Goal: Task Accomplishment & Management: Use online tool/utility

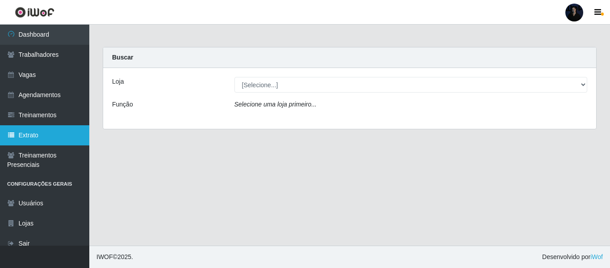
click at [42, 128] on link "Extrato" at bounding box center [44, 135] width 89 height 20
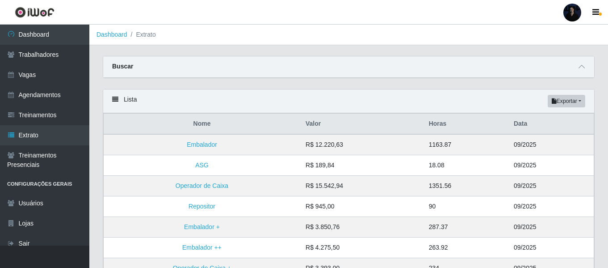
click at [578, 72] on div "Buscar" at bounding box center [348, 66] width 491 height 21
click at [580, 70] on icon at bounding box center [582, 66] width 6 height 6
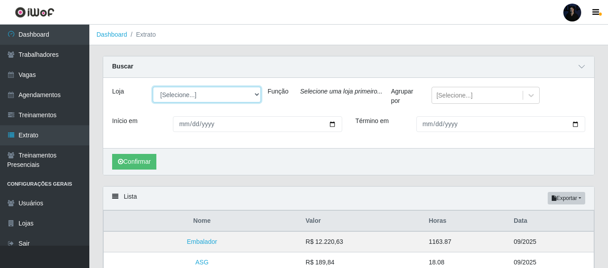
click at [252, 93] on select "[Selecione...] Hiper Queiroz - Alto da Conceição Hiper Queiroz - Boa Vista Hipe…" at bounding box center [207, 95] width 108 height 16
select select "515"
click at [153, 87] on select "[Selecione...] Hiper Queiroz - Alto da Conceição Hiper Queiroz - Boa Vista Hipe…" at bounding box center [207, 95] width 108 height 16
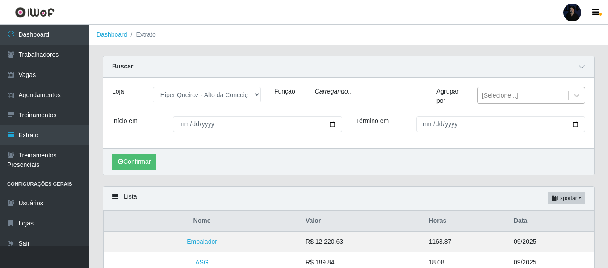
click at [519, 101] on div "[Selecione...]" at bounding box center [523, 95] width 91 height 15
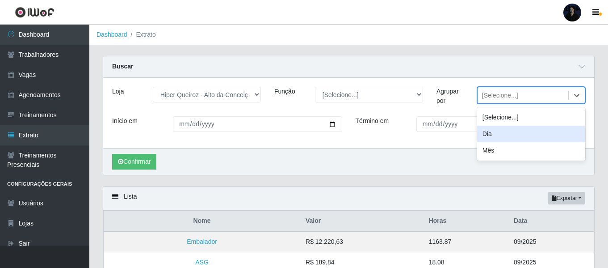
click at [503, 136] on div "Dia" at bounding box center [531, 134] width 108 height 17
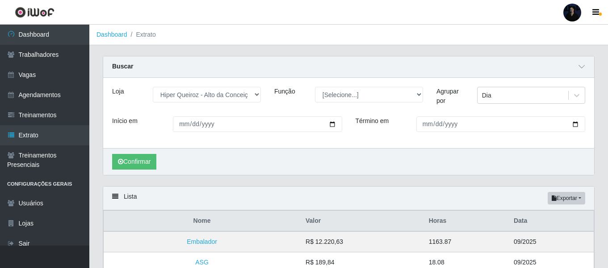
click at [483, 87] on div "Loja [Selecione...] Hiper Queiroz - Alto da Conceição Hiper Queiroz - Boa Vista…" at bounding box center [348, 113] width 491 height 70
click at [487, 91] on div "Dia" at bounding box center [486, 95] width 9 height 9
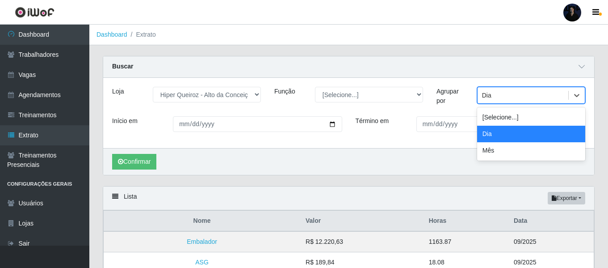
click at [487, 139] on div "Dia" at bounding box center [531, 134] width 108 height 17
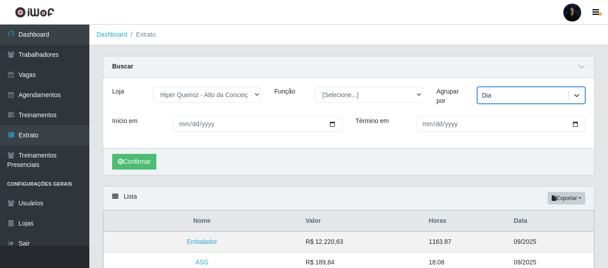
click at [346, 80] on div "Loja [Selecione...] Hiper Queiroz - Alto da Conceição Hiper Queiroz - Boa Vista…" at bounding box center [348, 113] width 491 height 70
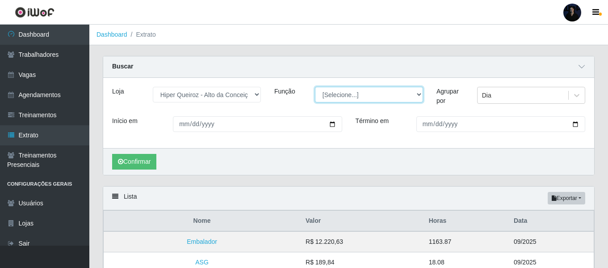
click at [346, 96] on select "[Selecione...] ASG ASG + ASG ++ Embalador Embalador + Embalador ++ Operador de …" at bounding box center [369, 95] width 108 height 16
click at [291, 77] on div "Buscar" at bounding box center [348, 66] width 491 height 21
click at [273, 132] on div "Início em" at bounding box center [227, 127] width 244 height 23
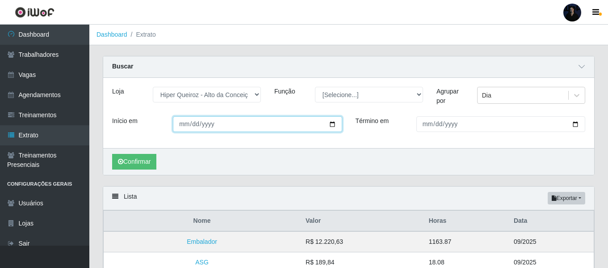
click at [323, 125] on input "Início em" at bounding box center [257, 124] width 169 height 16
click at [330, 126] on input "Início em" at bounding box center [257, 124] width 169 height 16
type input "[DATE]"
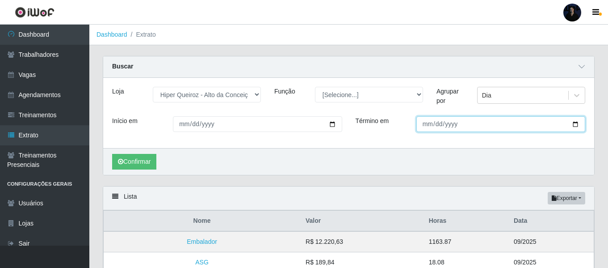
click at [542, 128] on input "Término em" at bounding box center [500, 124] width 169 height 16
click at [575, 118] on input "Término em" at bounding box center [500, 124] width 169 height 16
click at [573, 122] on input "Término em" at bounding box center [500, 124] width 169 height 16
type input "[DATE]"
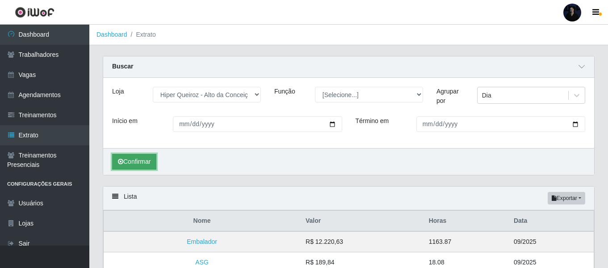
click at [134, 160] on button "Confirmar" at bounding box center [134, 162] width 44 height 16
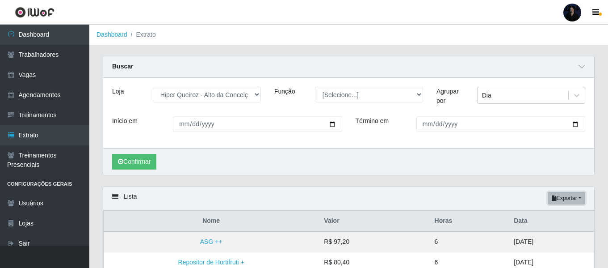
click at [580, 198] on button "Exportar" at bounding box center [567, 198] width 38 height 13
click at [538, 233] on button "Excel" at bounding box center [550, 233] width 71 height 18
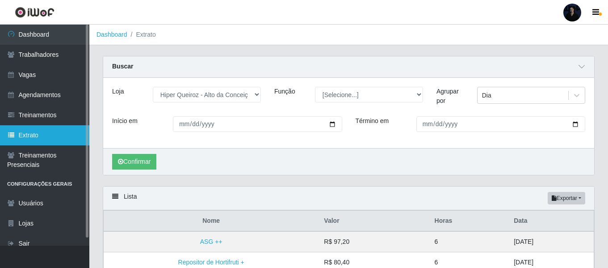
click at [20, 133] on link "Extrato" at bounding box center [44, 135] width 89 height 20
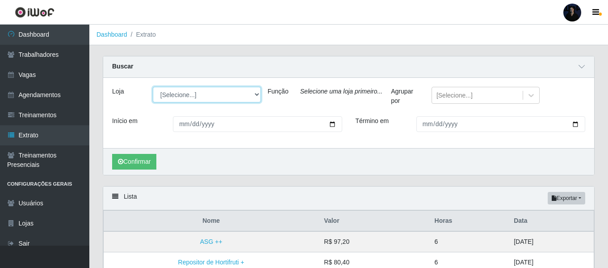
click at [257, 102] on select "[Selecione...] Hiper Queiroz - Alto da Conceição Hiper Queiroz - Boa Vista Hipe…" at bounding box center [207, 95] width 108 height 16
select select "515"
click at [153, 87] on select "[Selecione...] Hiper Queiroz - Alto da Conceição Hiper Queiroz - Boa Vista Hipe…" at bounding box center [207, 95] width 108 height 16
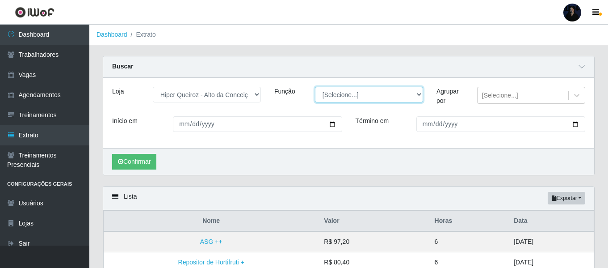
click at [331, 97] on select "[Selecione...] ASG ASG + ASG ++ Embalador Embalador + Embalador ++ Operador de …" at bounding box center [369, 95] width 108 height 16
click at [233, 111] on div "Loja [Selecione...] Hiper Queiroz - Alto da Conceição Hiper Queiroz - Boa Vista…" at bounding box center [186, 101] width 162 height 29
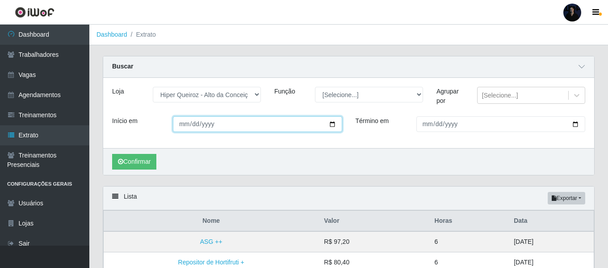
click at [223, 128] on input "Início em" at bounding box center [257, 124] width 169 height 16
click at [318, 139] on div "Início em" at bounding box center [227, 127] width 244 height 23
click at [328, 123] on input "Início em" at bounding box center [257, 124] width 169 height 16
type input "[DATE]"
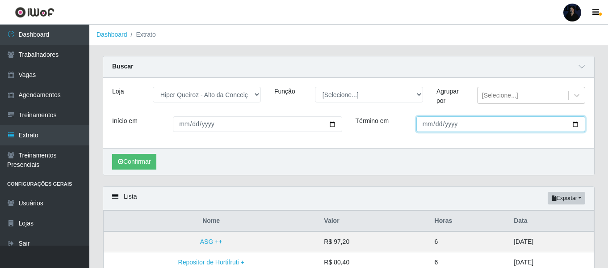
click at [454, 124] on input "Término em" at bounding box center [500, 124] width 169 height 16
click at [426, 136] on div "Término em" at bounding box center [471, 127] width 244 height 23
click at [426, 131] on input "Término em" at bounding box center [500, 124] width 169 height 16
click at [572, 124] on input "Término em" at bounding box center [500, 124] width 169 height 16
type input "[DATE]"
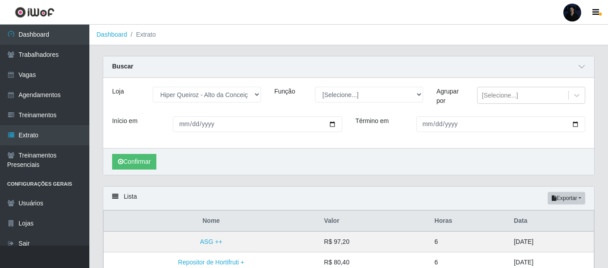
click at [297, 156] on div "Confirmar" at bounding box center [348, 161] width 491 height 27
click at [145, 159] on button "Confirmar" at bounding box center [134, 162] width 44 height 16
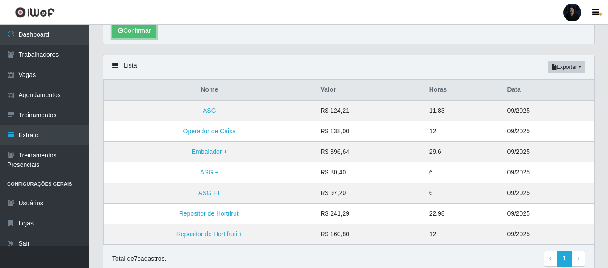
scroll to position [134, 0]
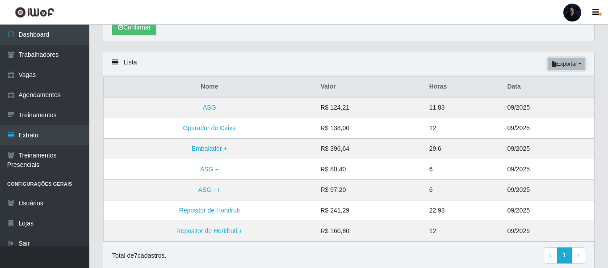
click at [568, 63] on button "Exportar" at bounding box center [567, 64] width 38 height 13
click at [531, 105] on button "Excel" at bounding box center [550, 99] width 71 height 18
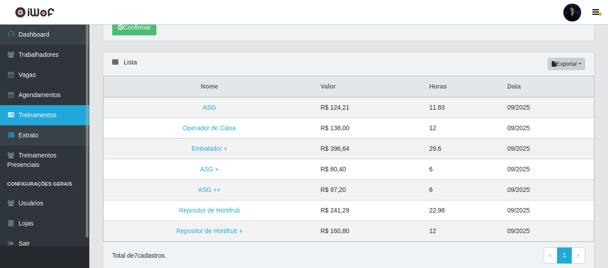
click at [54, 121] on link "Treinamentos" at bounding box center [44, 115] width 89 height 20
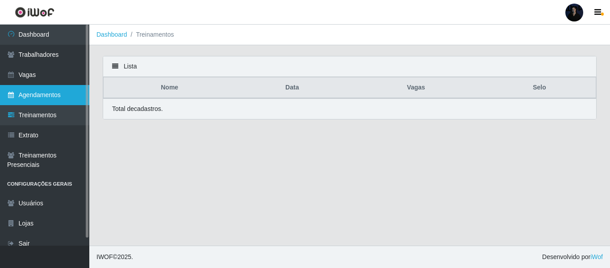
click at [54, 93] on link "Agendamentos" at bounding box center [44, 95] width 89 height 20
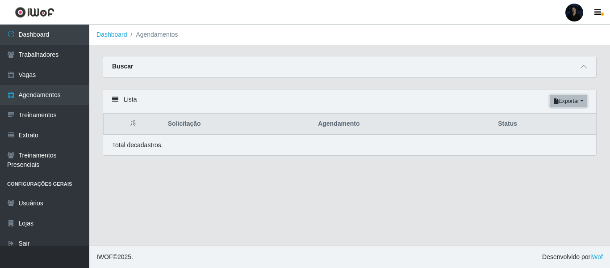
click at [571, 102] on button "Exportar" at bounding box center [569, 101] width 38 height 13
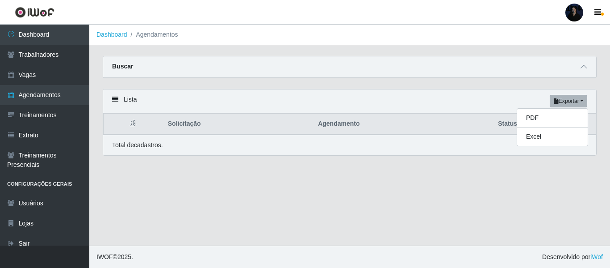
click at [384, 101] on div "Lista Exportar PDF Excel" at bounding box center [349, 101] width 493 height 24
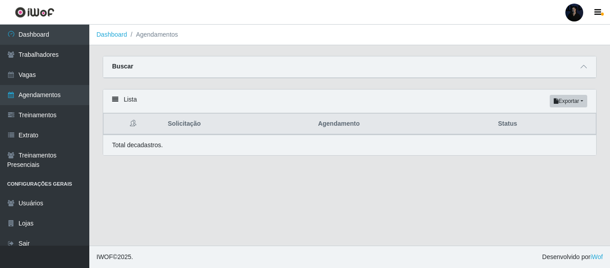
click at [569, 70] on div "Buscar" at bounding box center [349, 66] width 493 height 21
click at [591, 70] on div "Buscar" at bounding box center [349, 66] width 493 height 21
click at [572, 72] on div "Buscar" at bounding box center [349, 66] width 493 height 21
click at [573, 71] on div "Buscar" at bounding box center [349, 66] width 493 height 21
click at [578, 70] on div "Buscar" at bounding box center [349, 66] width 493 height 21
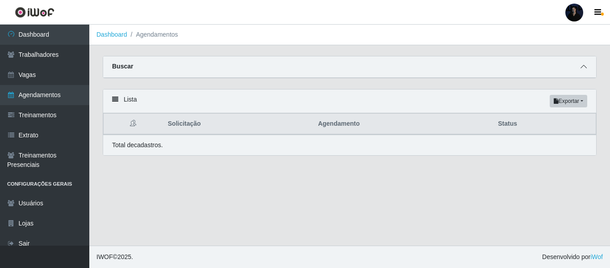
click at [581, 69] on icon at bounding box center [584, 66] width 6 height 6
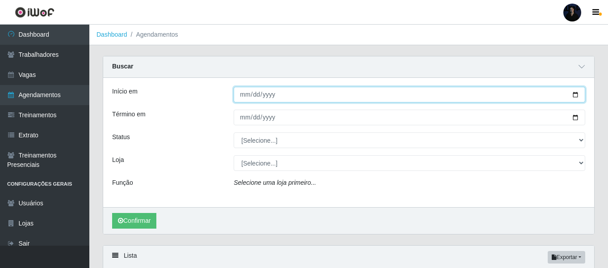
click at [580, 94] on input "Início em" at bounding box center [410, 95] width 352 height 16
type input "[DATE]"
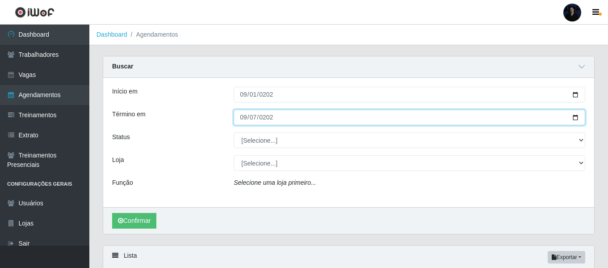
type input "[DATE]"
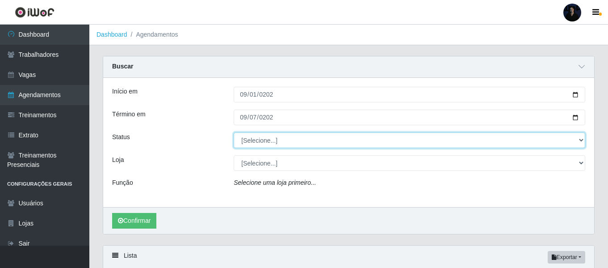
click at [278, 143] on select "[Selecione...] AGENDADO AGUARDANDO LIBERAR EM ANDAMENTO EM REVISÃO FINALIZADO C…" at bounding box center [410, 140] width 352 height 16
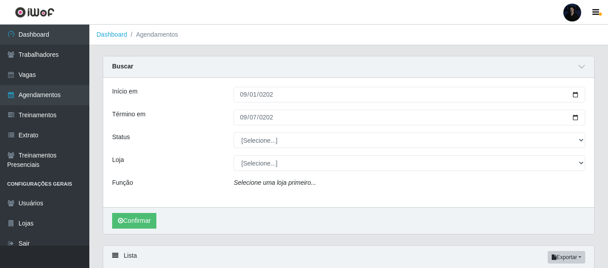
click at [202, 160] on div "Loja" at bounding box center [166, 163] width 122 height 16
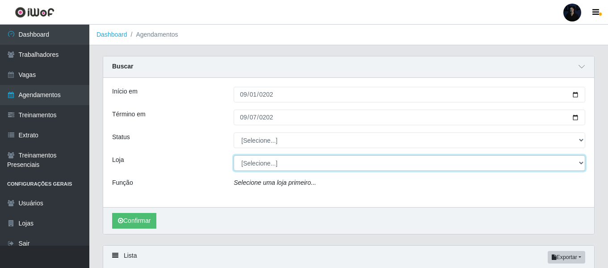
click at [240, 157] on select "[Selecione...] Hiper Queiroz - Alto da Conceição Hiper Queiroz - Boa Vista Hipe…" at bounding box center [410, 163] width 352 height 16
select select "464"
click at [234, 156] on select "[Selecione...] Hiper Queiroz - Alto da Conceição Hiper Queiroz - Boa Vista Hipe…" at bounding box center [410, 163] width 352 height 16
click at [264, 164] on select "[Selecione...] Hiper Queiroz - Alto da Conceição Hiper Queiroz - Boa Vista Hipe…" at bounding box center [410, 163] width 352 height 16
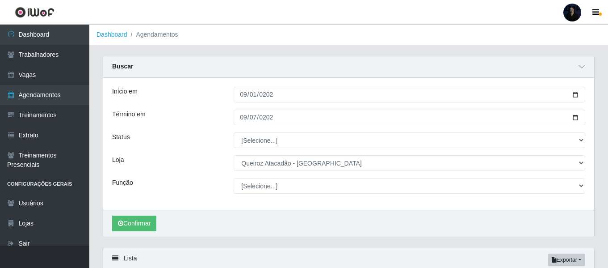
drag, startPoint x: 138, startPoint y: 161, endPoint x: 154, endPoint y: 155, distance: 17.5
click at [138, 161] on div "Loja" at bounding box center [166, 163] width 122 height 16
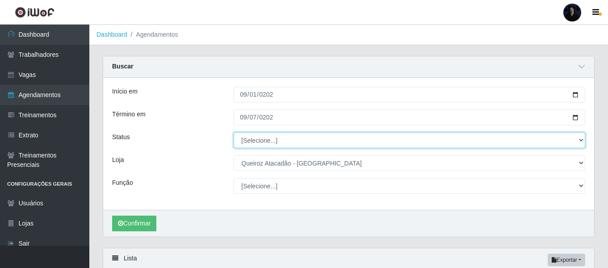
click at [305, 144] on select "[Selecione...] AGENDADO AGUARDANDO LIBERAR EM ANDAMENTO EM REVISÃO FINALIZADO C…" at bounding box center [410, 140] width 352 height 16
select select "FINALIZADO"
click at [234, 133] on select "[Selecione...] AGENDADO AGUARDANDO LIBERAR EM ANDAMENTO EM REVISÃO FINALIZADO C…" at bounding box center [410, 140] width 352 height 16
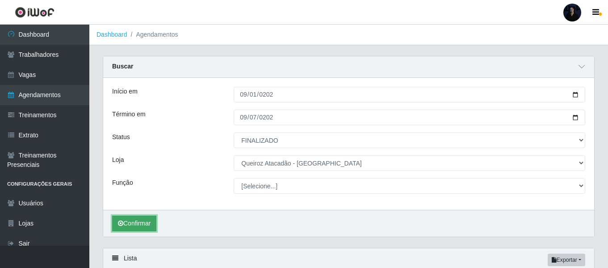
click at [131, 222] on button "Confirmar" at bounding box center [134, 223] width 44 height 16
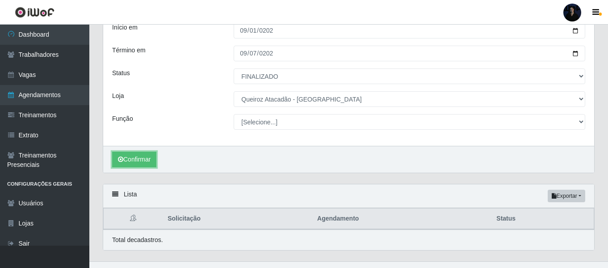
scroll to position [80, 0]
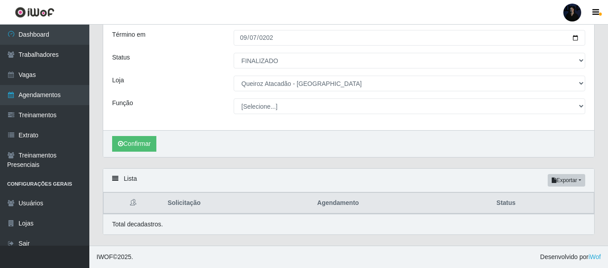
click at [568, 188] on div "Lista Exportar PDF Excel" at bounding box center [348, 180] width 491 height 24
click at [142, 147] on button "Confirmar" at bounding box center [134, 144] width 44 height 16
